Goal: Task Accomplishment & Management: Complete application form

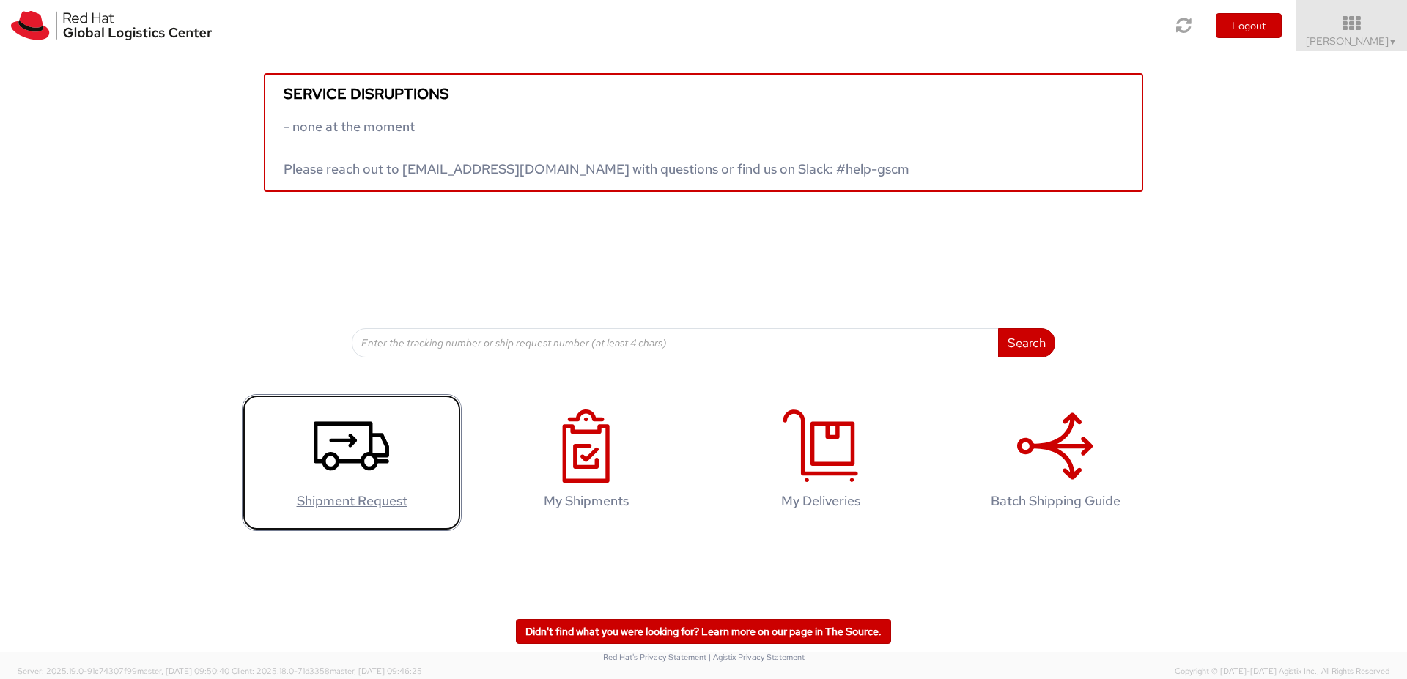
click at [366, 468] on use at bounding box center [351, 445] width 75 height 49
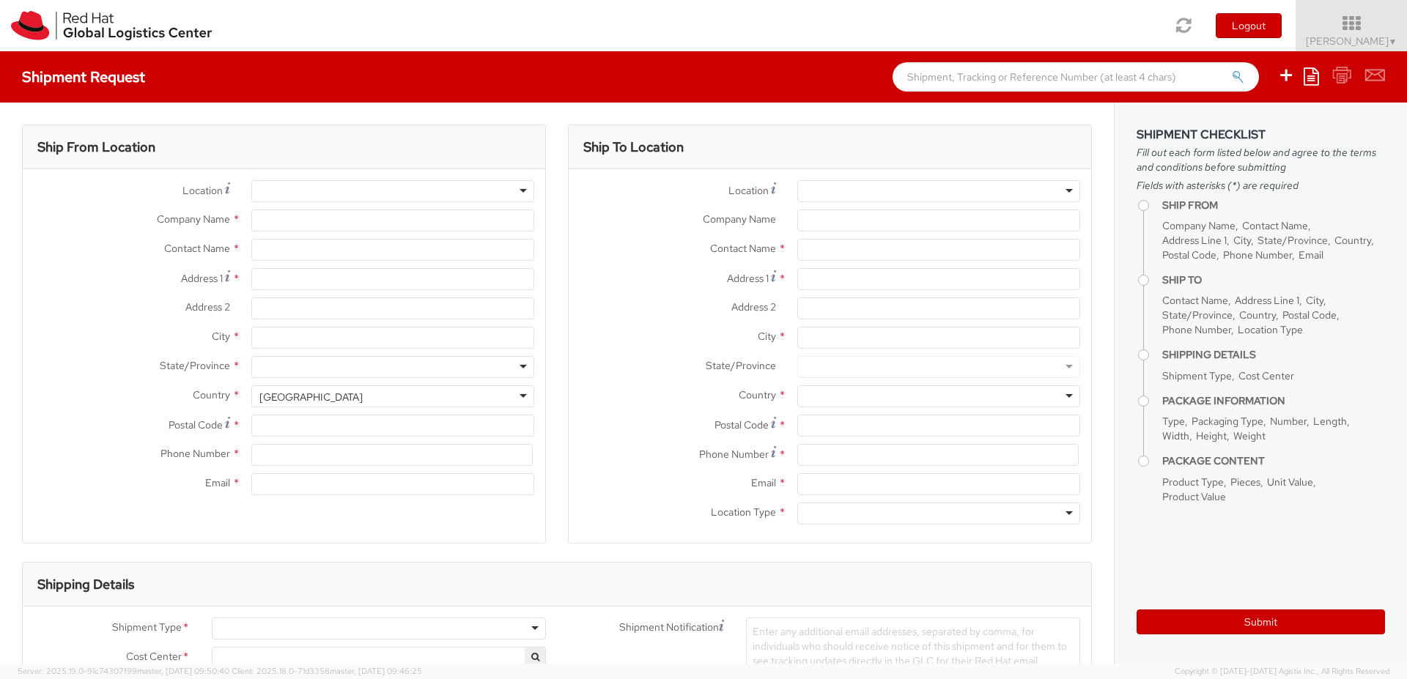
select select
select select "150"
type input "Red Hat"
type input "[PERSON_NAME]"
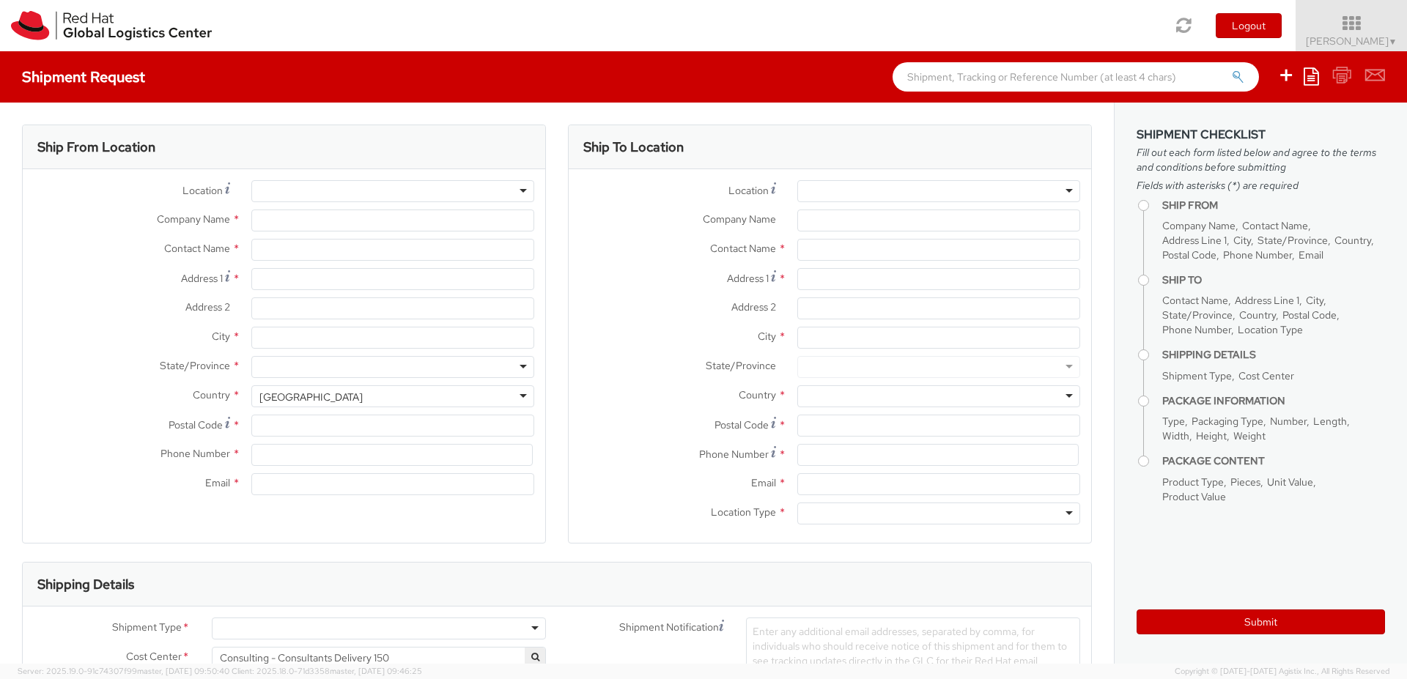
type input "[EMAIL_ADDRESS][DOMAIN_NAME]"
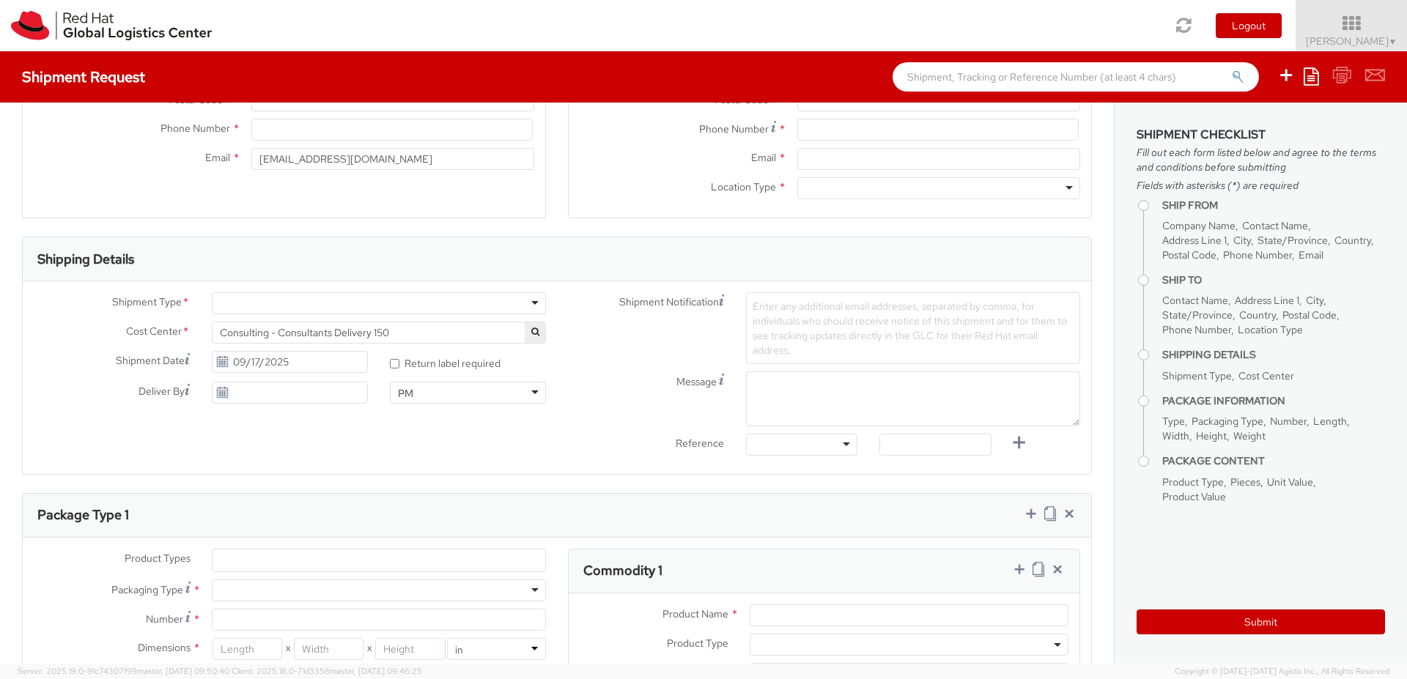
scroll to position [326, 0]
click at [504, 307] on div at bounding box center [379, 303] width 334 height 22
click at [565, 313] on div "Shipment Notification Enter any additional email addresses, separated by comma,…" at bounding box center [824, 328] width 534 height 72
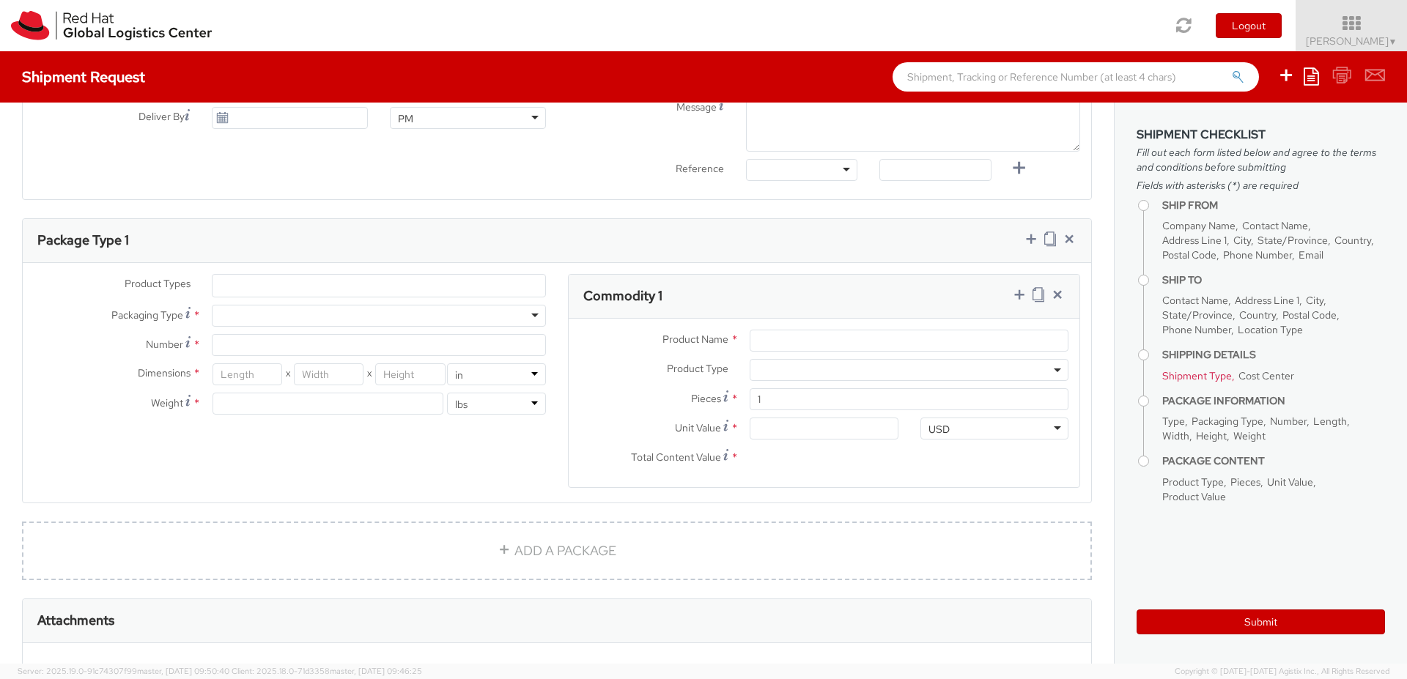
scroll to position [605, 0]
click at [346, 212] on div "Ship From Location Location * RH - Remote RH - Remote RH - Amsterdam - MSO RH -…" at bounding box center [557, 147] width 1114 height 1301
